Goal: Task Accomplishment & Management: Manage account settings

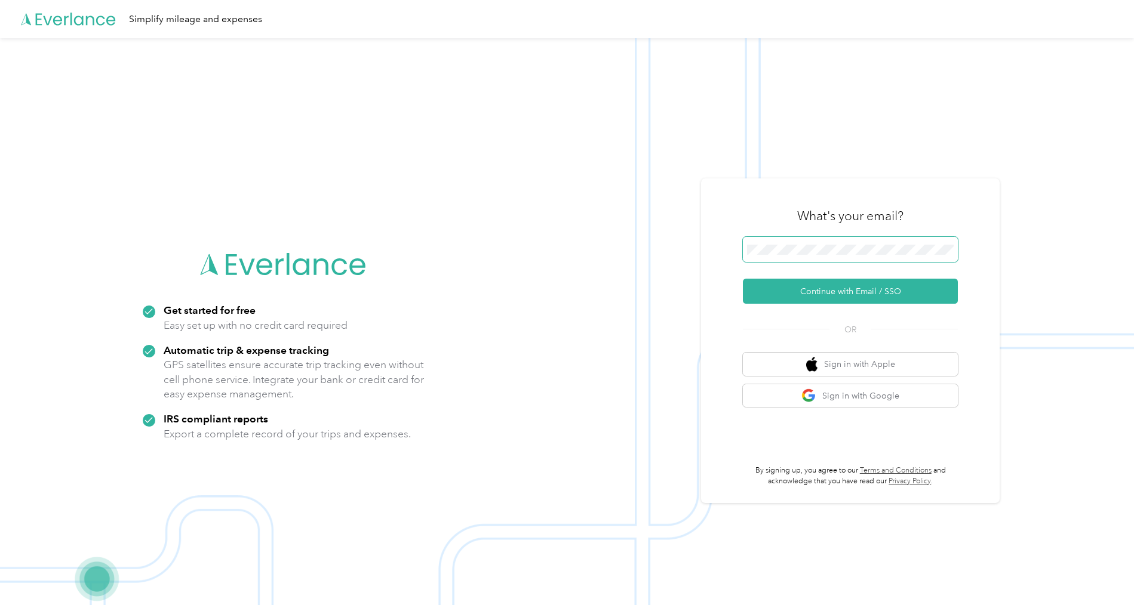
click at [594, 243] on span at bounding box center [850, 249] width 215 height 25
click at [594, 289] on button "Continue with Email / SSO" at bounding box center [850, 291] width 215 height 25
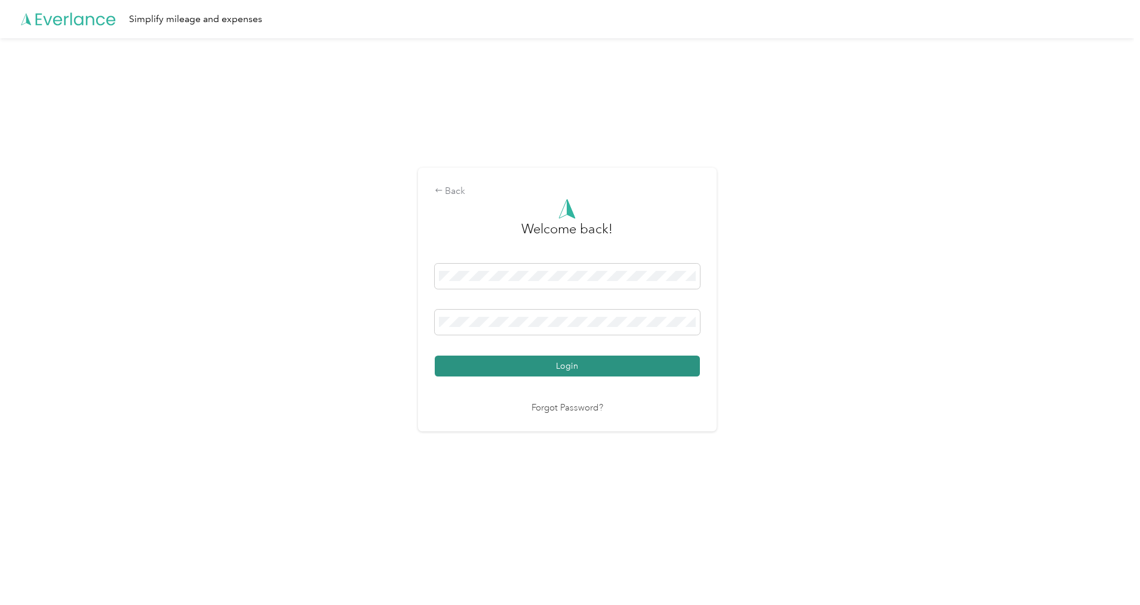
click at [551, 370] on button "Login" at bounding box center [567, 366] width 265 height 21
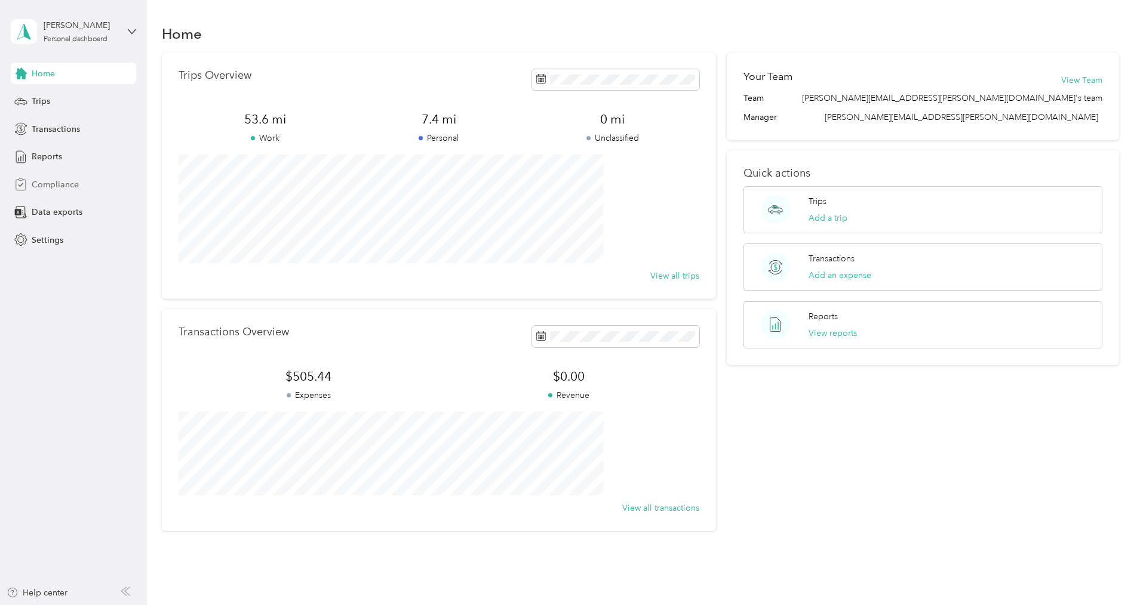
click at [53, 185] on span "Compliance" at bounding box center [55, 185] width 47 height 13
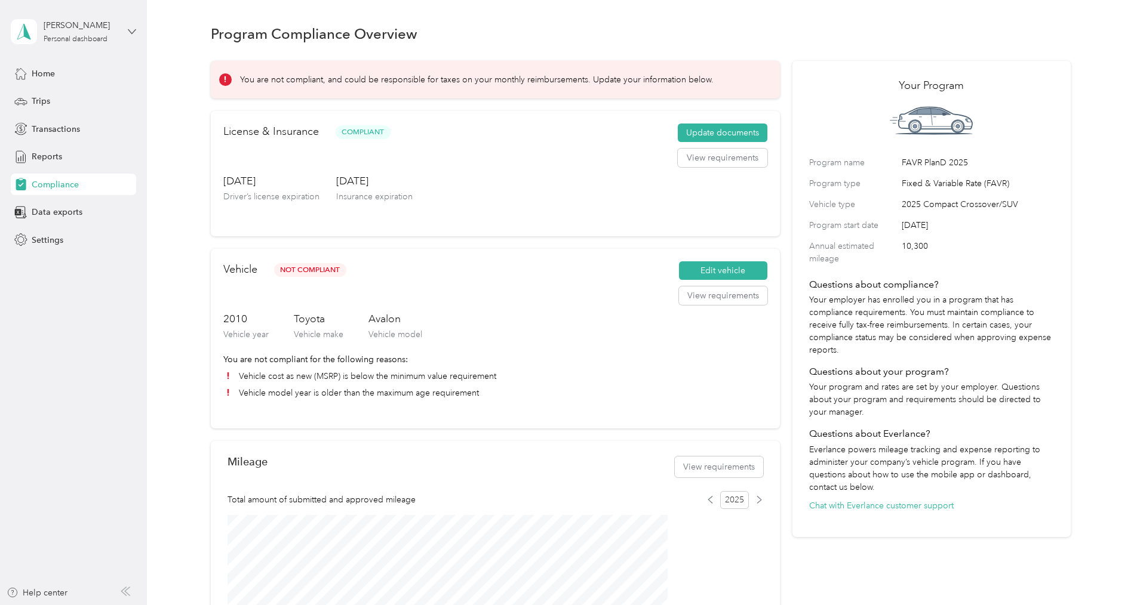
click at [134, 30] on icon at bounding box center [132, 31] width 8 height 8
click at [50, 99] on div "Log out" at bounding box center [44, 98] width 46 height 13
